Goal: Transaction & Acquisition: Purchase product/service

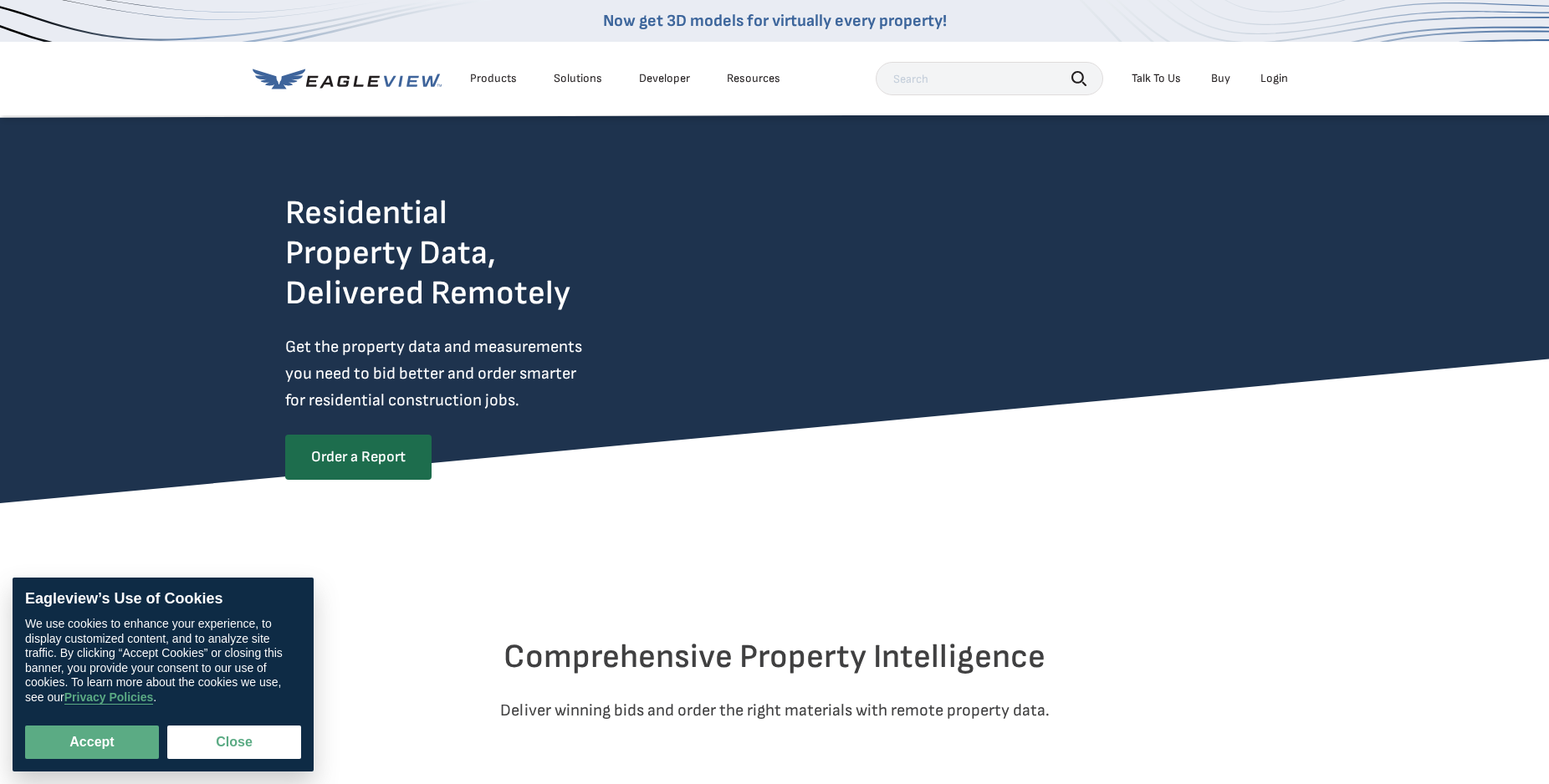
click at [1221, 83] on link "Buy" at bounding box center [1220, 79] width 19 height 15
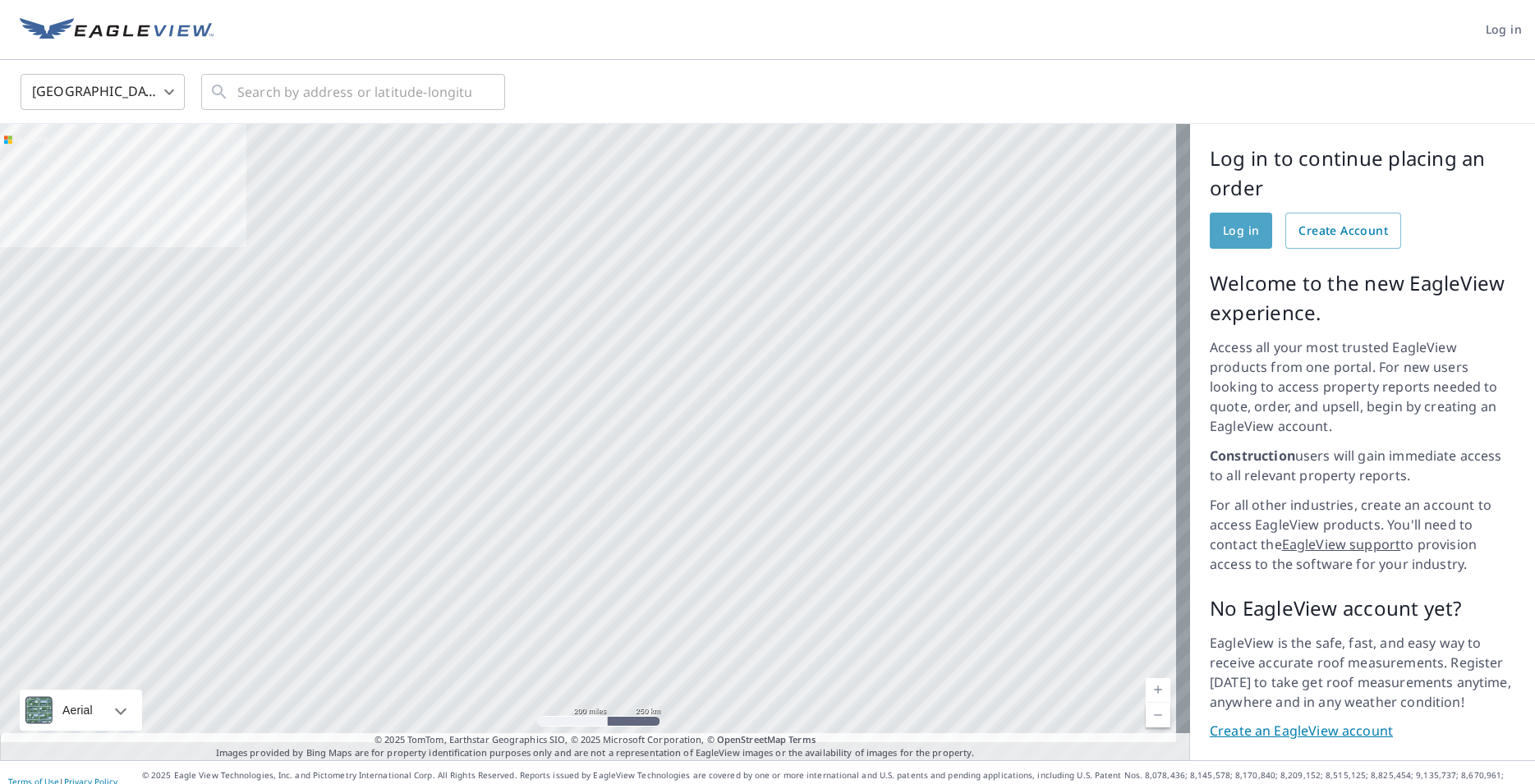
click at [1227, 233] on span "Log in" at bounding box center [1240, 231] width 36 height 21
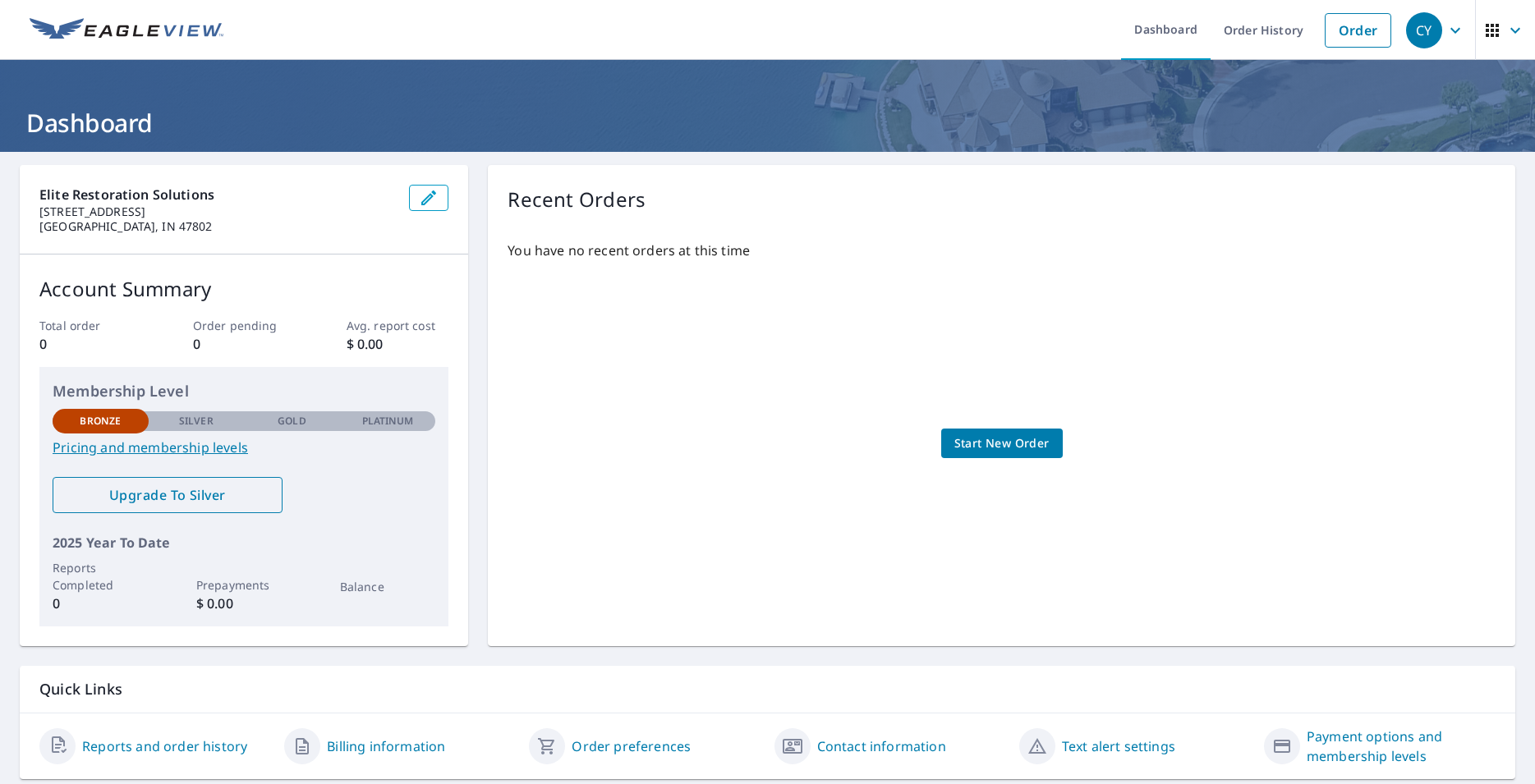
click at [248, 501] on span "Upgrade To Silver" at bounding box center [167, 495] width 204 height 18
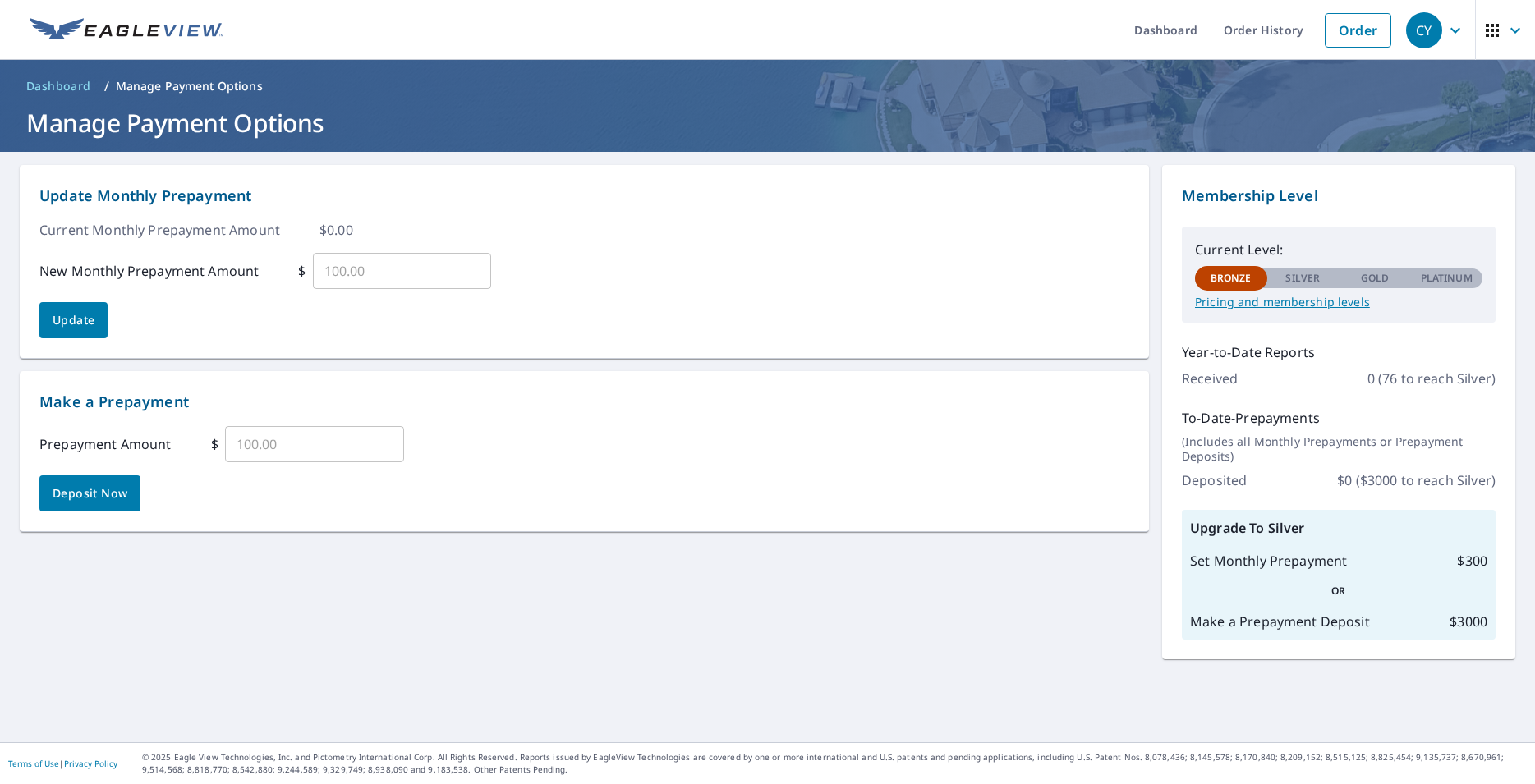
click at [1220, 306] on p "Pricing and membership levels" at bounding box center [1338, 302] width 287 height 15
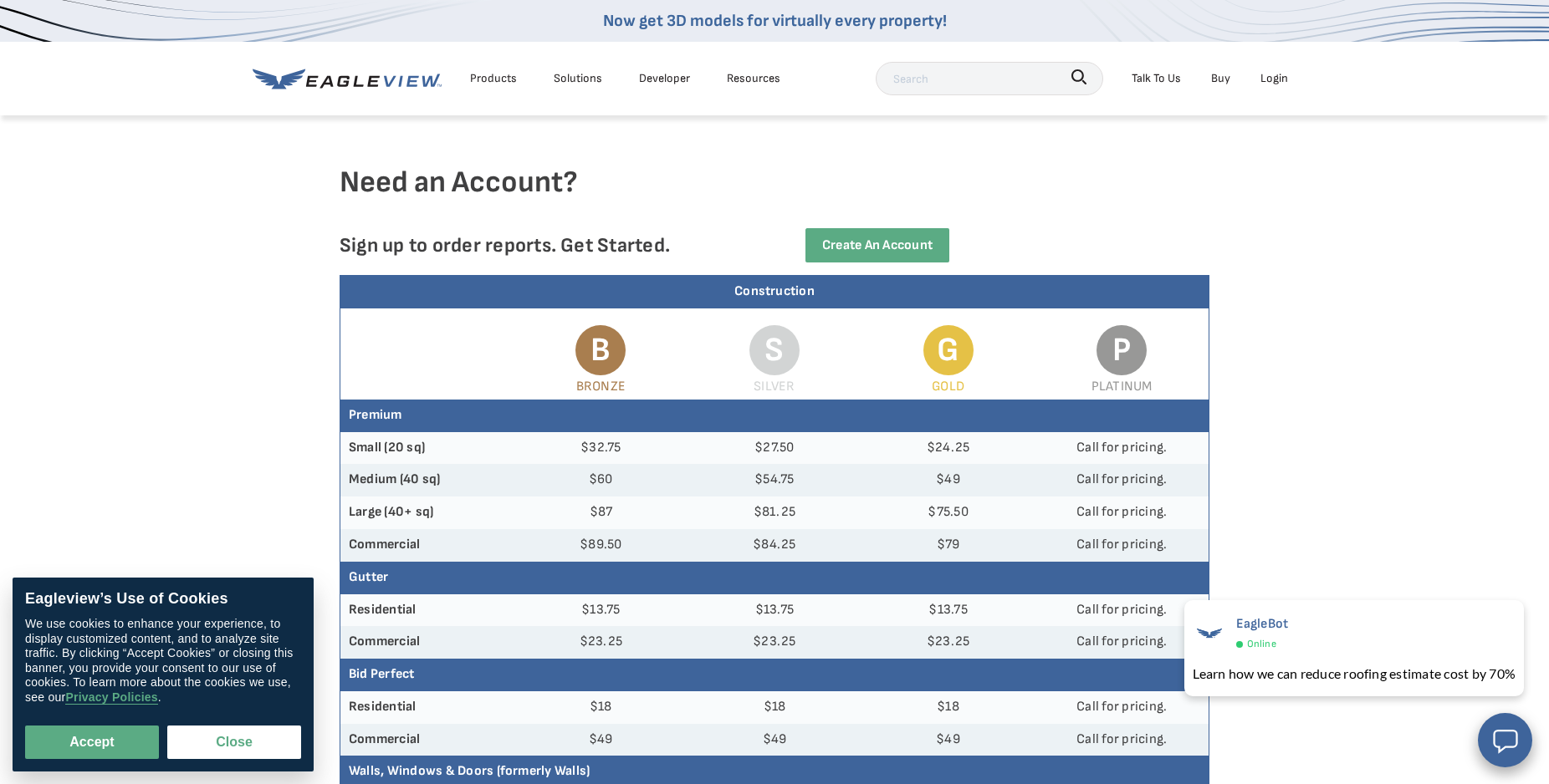
click at [496, 74] on div "Products" at bounding box center [493, 78] width 47 height 21
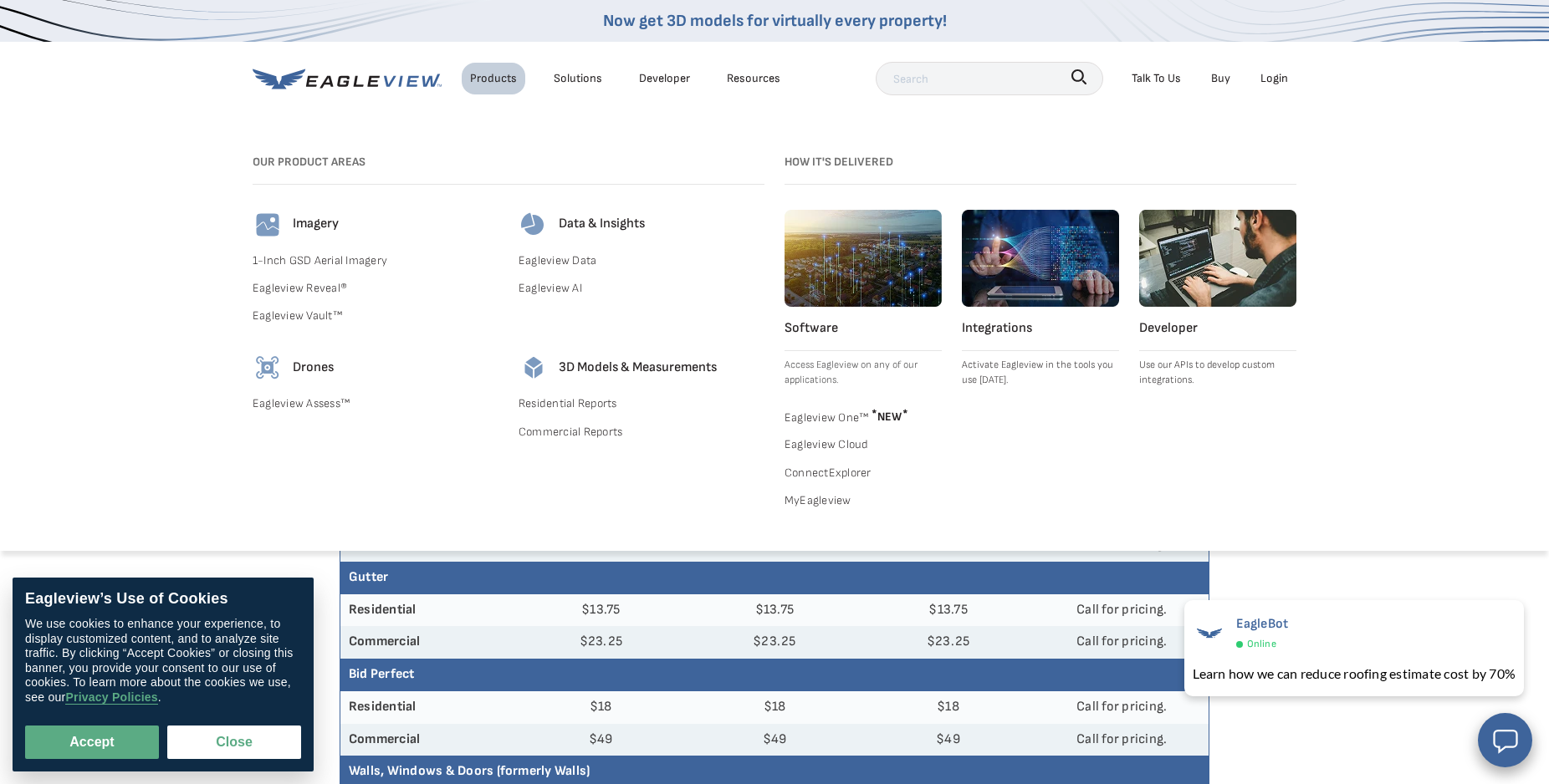
click at [568, 397] on link "Residential Reports" at bounding box center [641, 403] width 246 height 21
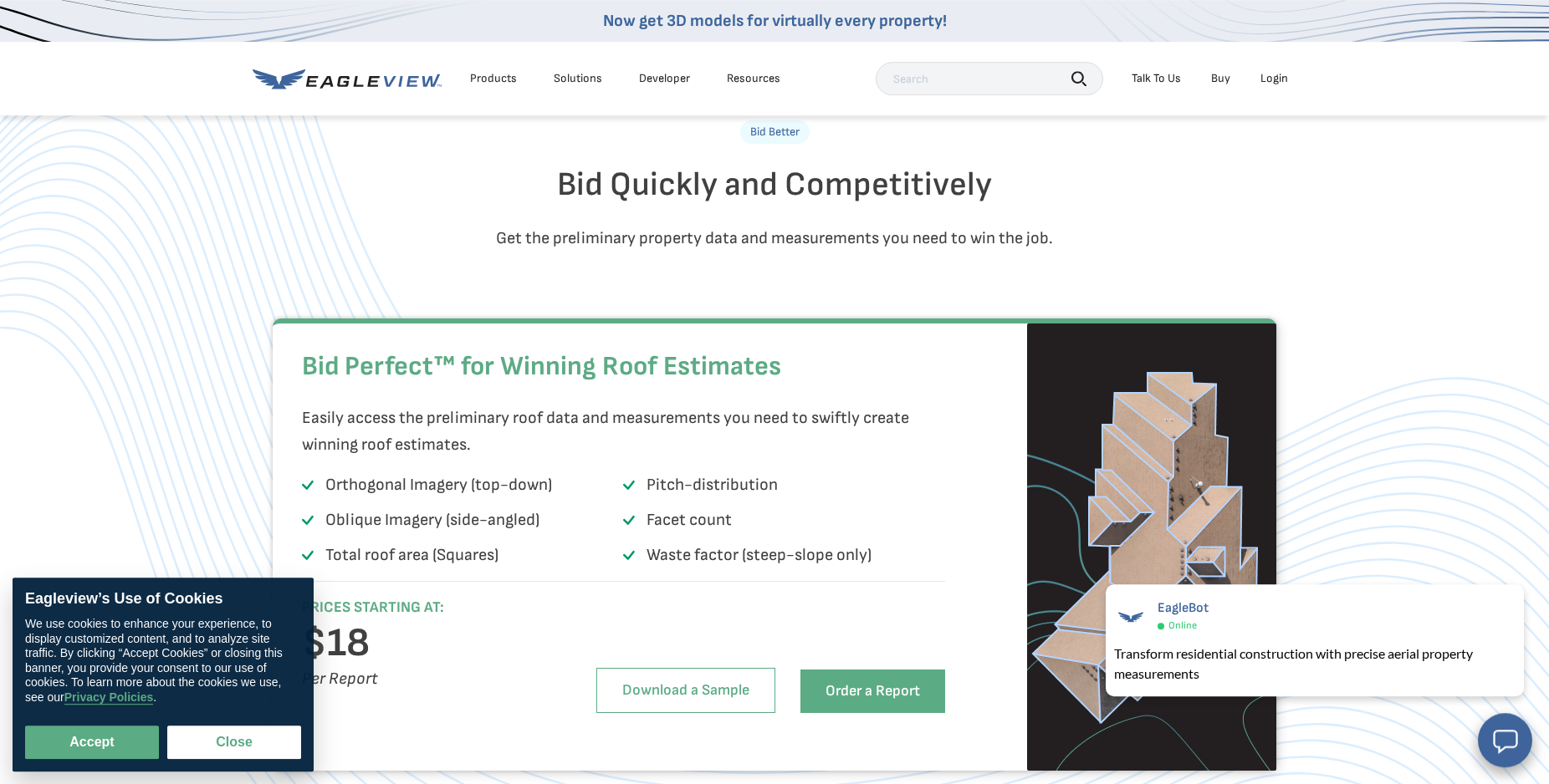
scroll to position [1194, 0]
